Goal: Book appointment/travel/reservation

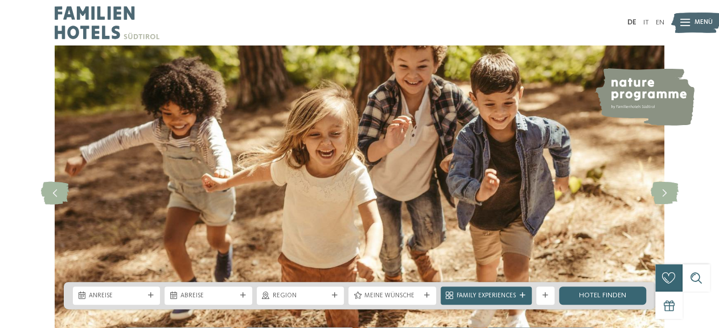
drag, startPoint x: 122, startPoint y: 290, endPoint x: 121, endPoint y: 283, distance: 6.9
click at [122, 291] on div "Anreise" at bounding box center [116, 296] width 87 height 18
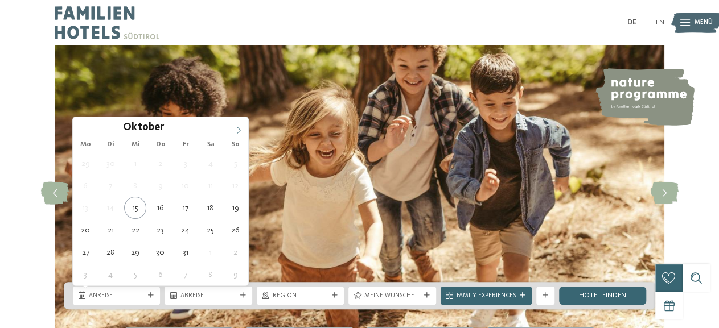
click at [239, 129] on icon at bounding box center [239, 129] width 4 height 7
type input "****"
click at [239, 129] on icon at bounding box center [239, 129] width 4 height 7
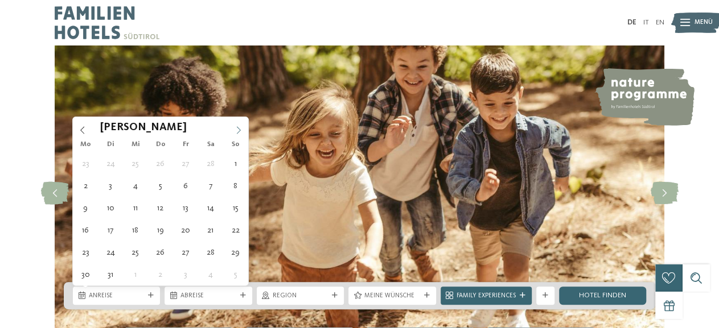
click at [239, 129] on icon at bounding box center [239, 129] width 4 height 7
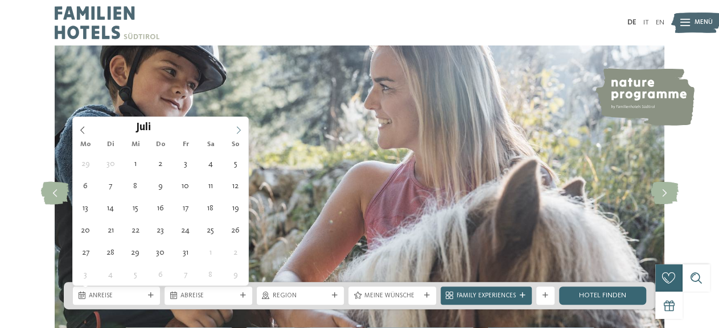
click at [239, 129] on icon at bounding box center [239, 129] width 4 height 7
type div "[DATE]"
type input "****"
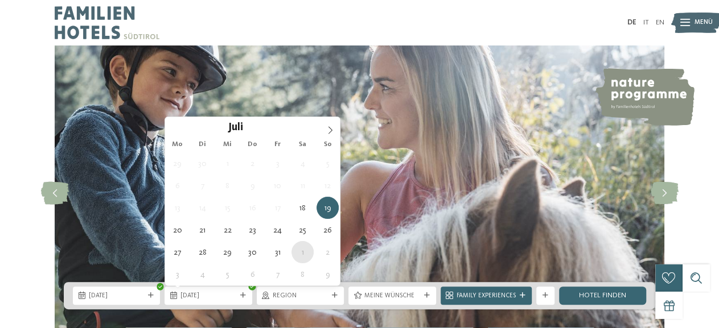
type div "[DATE]"
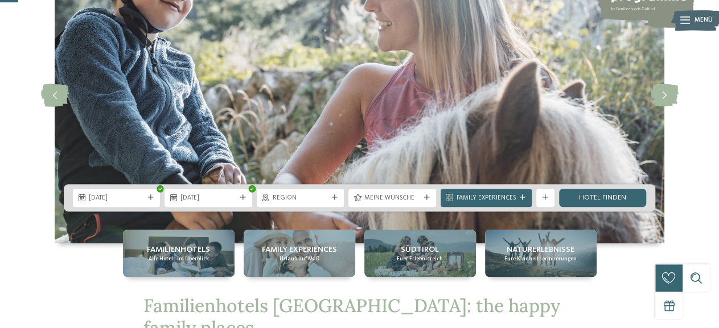
scroll to position [118, 0]
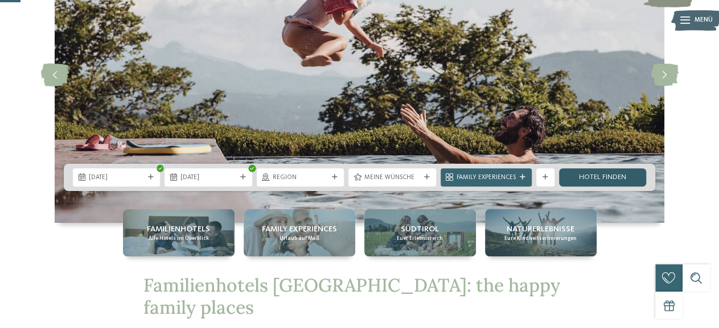
click at [606, 178] on link "Hotel finden" at bounding box center [602, 177] width 87 height 18
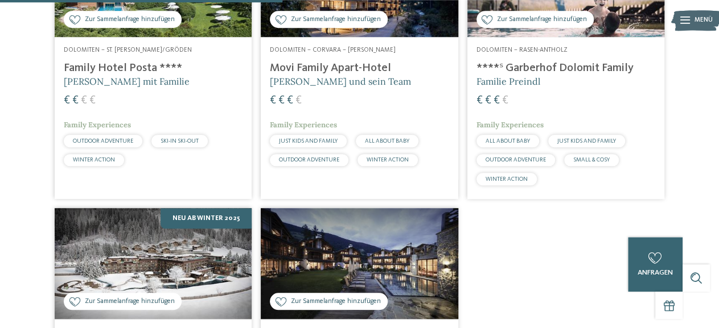
scroll to position [340, 0]
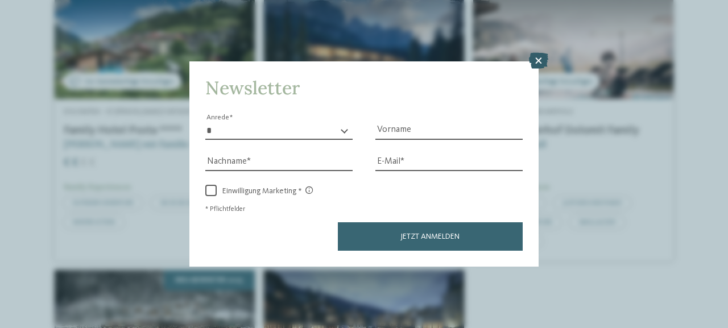
click at [539, 63] on icon at bounding box center [538, 61] width 19 height 16
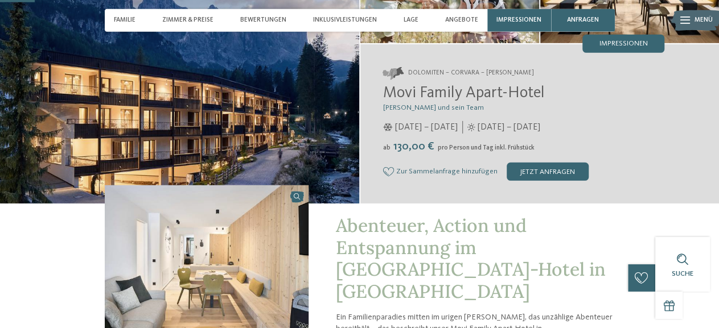
scroll to position [118, 0]
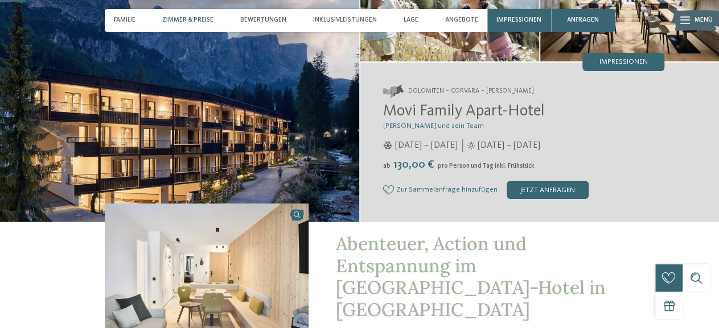
click at [187, 19] on span "Zimmer & Preise" at bounding box center [187, 20] width 51 height 7
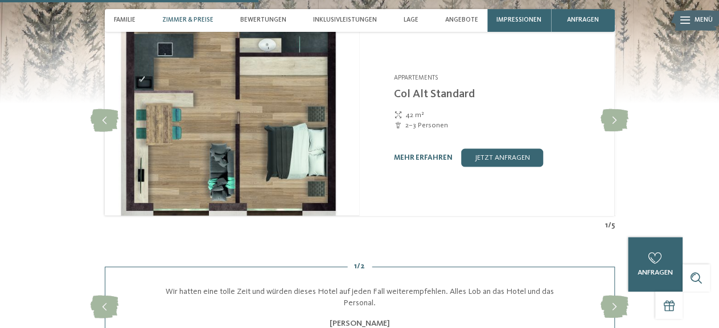
scroll to position [1120, 0]
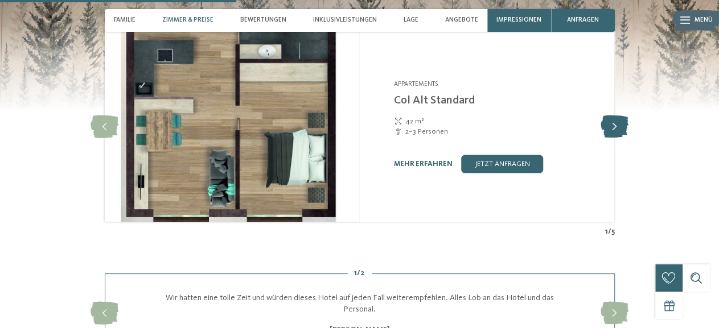
click at [610, 116] on icon at bounding box center [614, 127] width 28 height 23
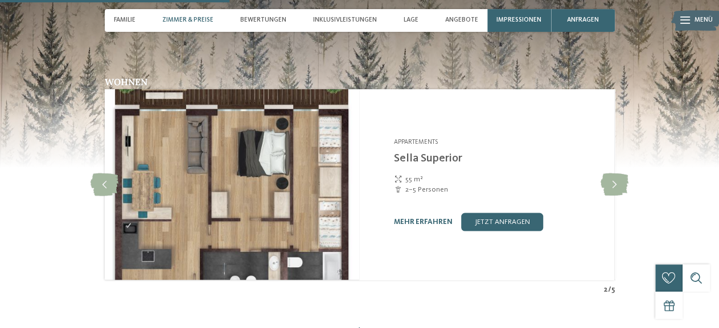
scroll to position [1061, 0]
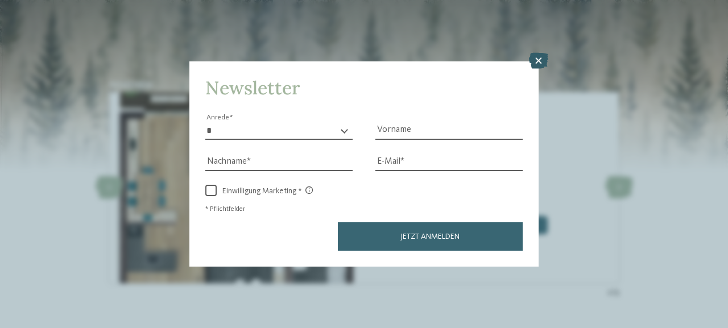
click at [538, 61] on icon at bounding box center [538, 61] width 19 height 16
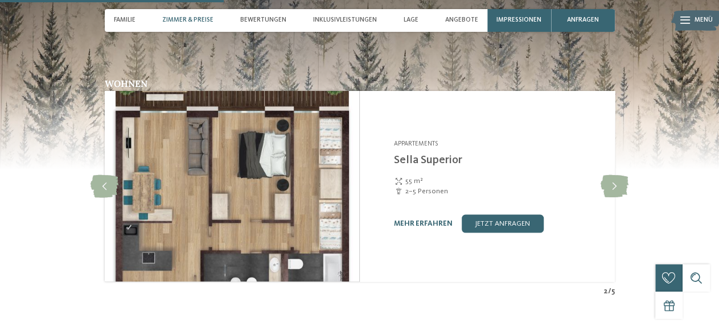
click at [598, 176] on div "55 m²" at bounding box center [497, 181] width 209 height 10
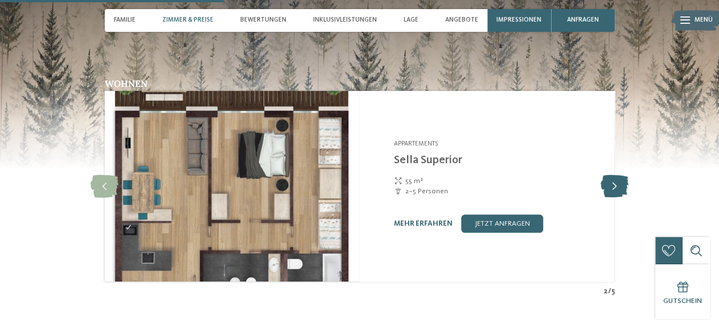
click at [610, 175] on icon at bounding box center [614, 186] width 28 height 23
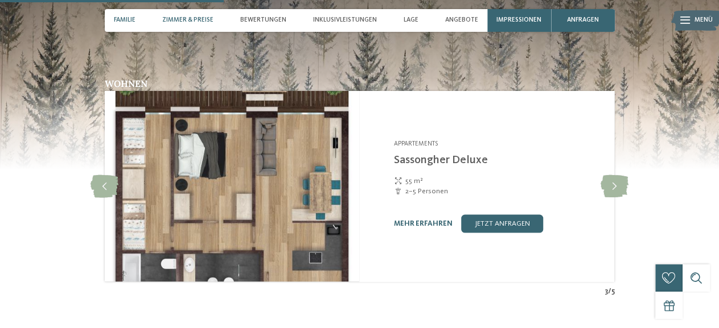
click at [127, 19] on span "Familie" at bounding box center [125, 20] width 22 height 7
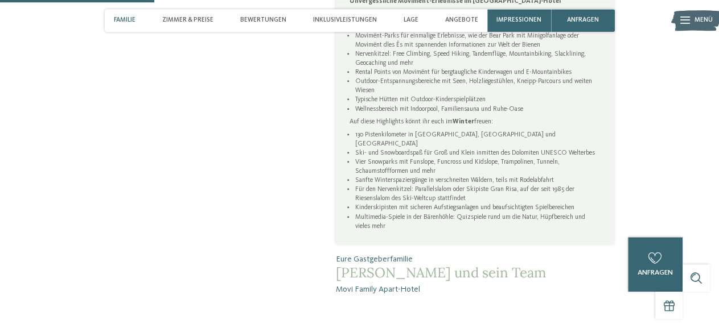
scroll to position [710, 0]
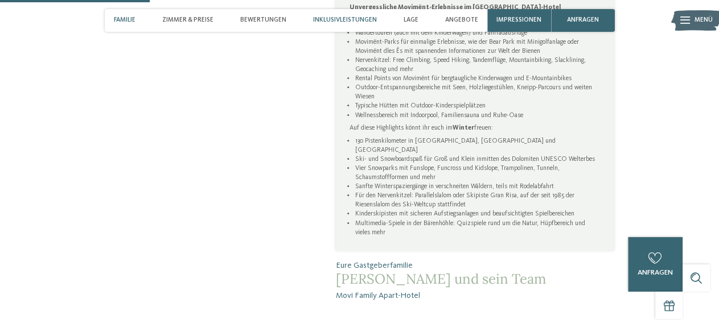
click at [337, 19] on span "Inklusivleistungen" at bounding box center [345, 20] width 64 height 7
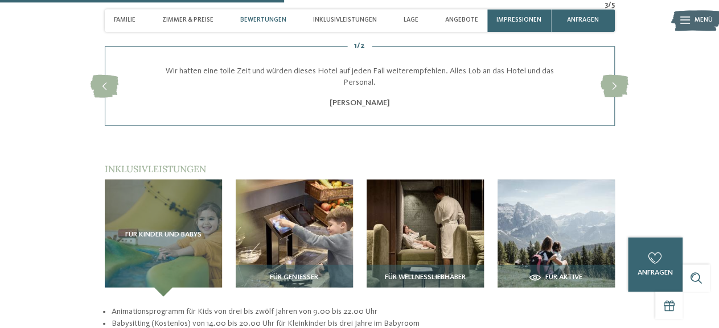
scroll to position [1345, 0]
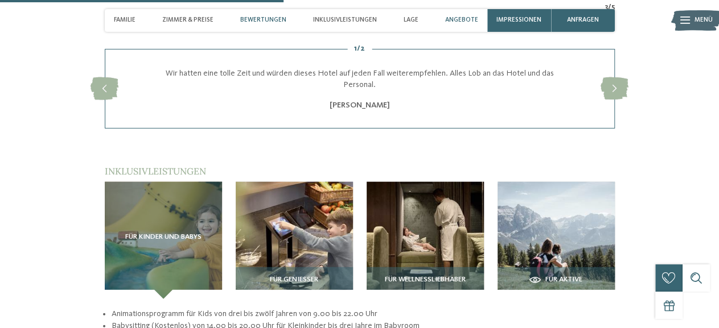
click at [466, 19] on span "Angebote" at bounding box center [461, 20] width 33 height 7
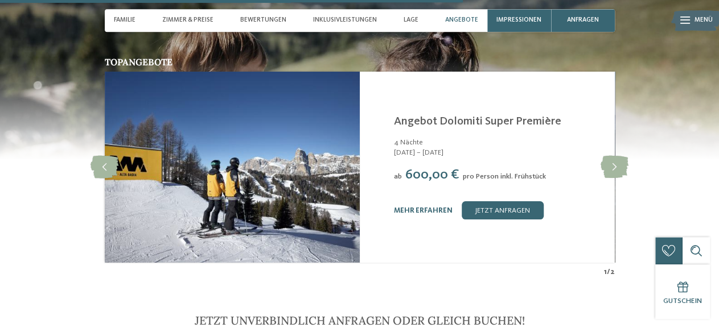
scroll to position [2136, 0]
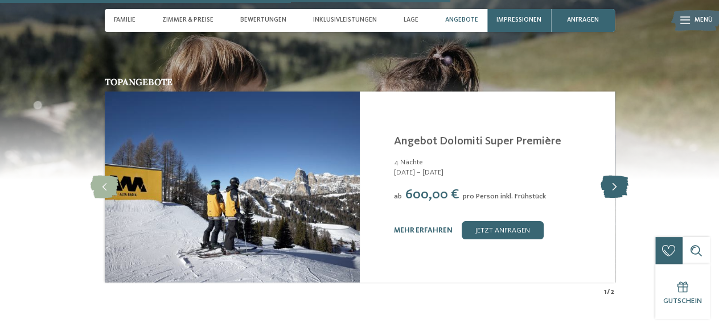
click at [615, 176] on icon at bounding box center [614, 187] width 28 height 23
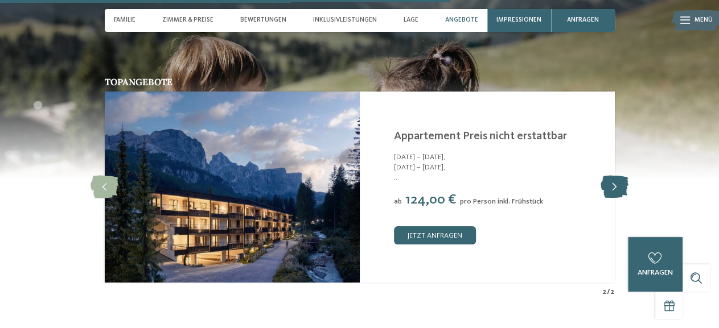
click at [614, 176] on icon at bounding box center [614, 187] width 28 height 23
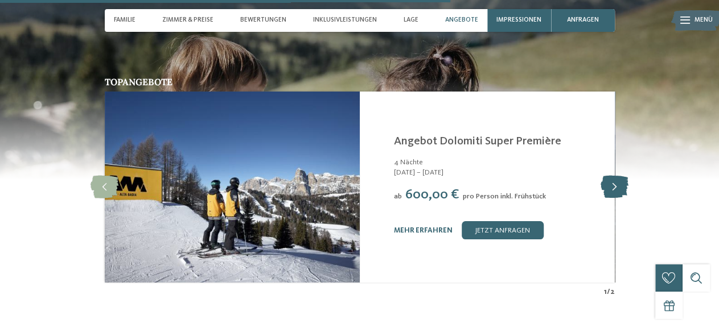
click at [614, 176] on icon at bounding box center [614, 187] width 28 height 23
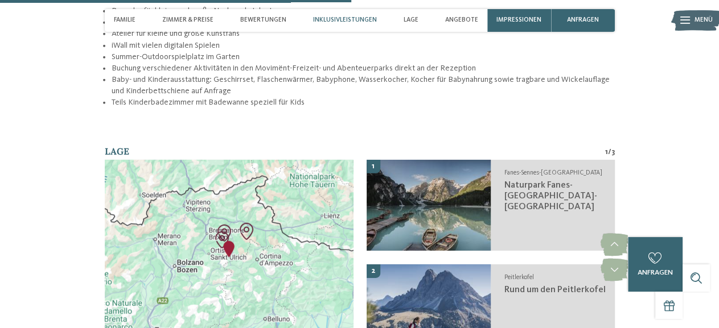
scroll to position [1604, 0]
